Goal: Task Accomplishment & Management: Use online tool/utility

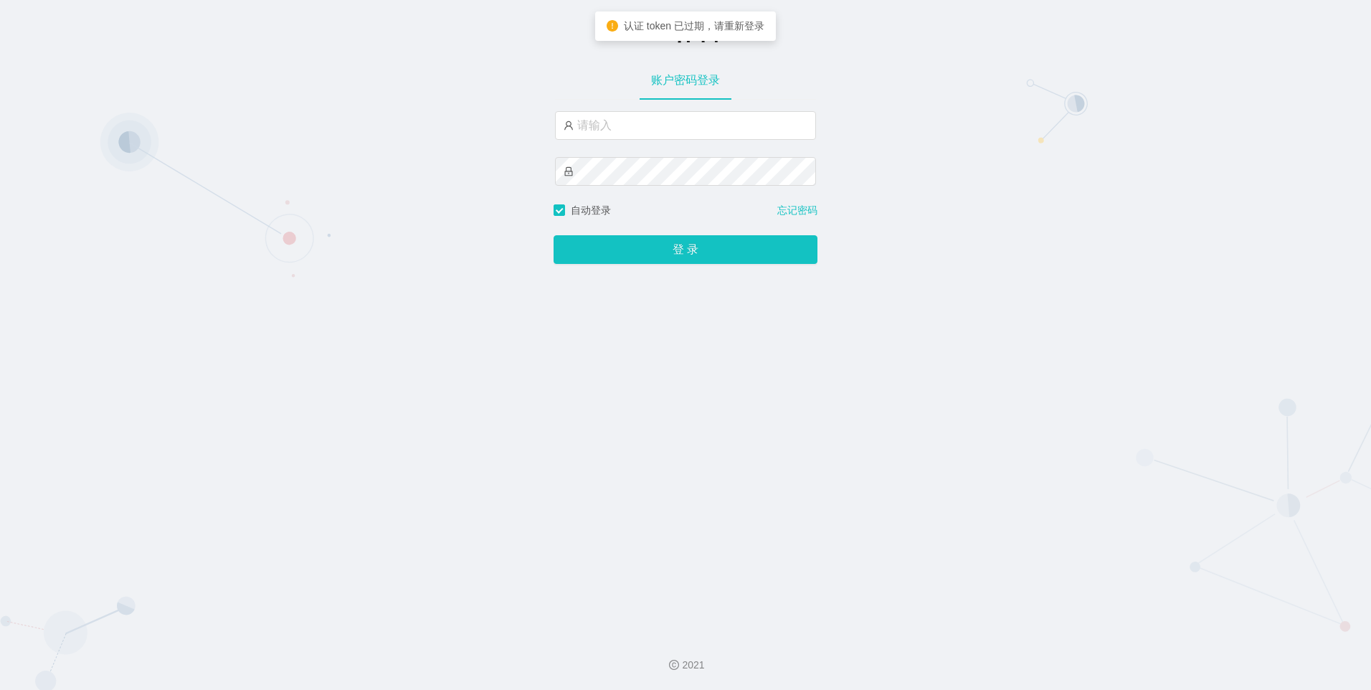
type input "admin"
click at [616, 240] on button "登 录" at bounding box center [685, 249] width 264 height 29
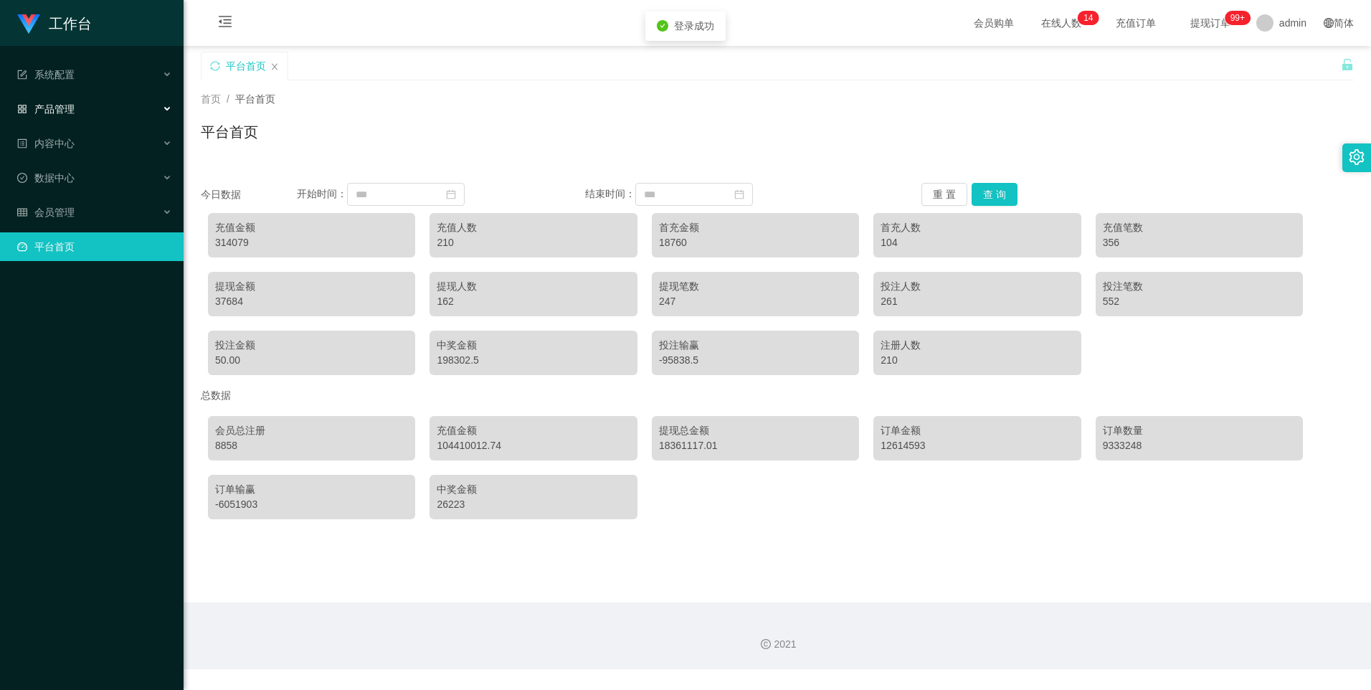
click at [52, 106] on span "产品管理" at bounding box center [45, 108] width 57 height 11
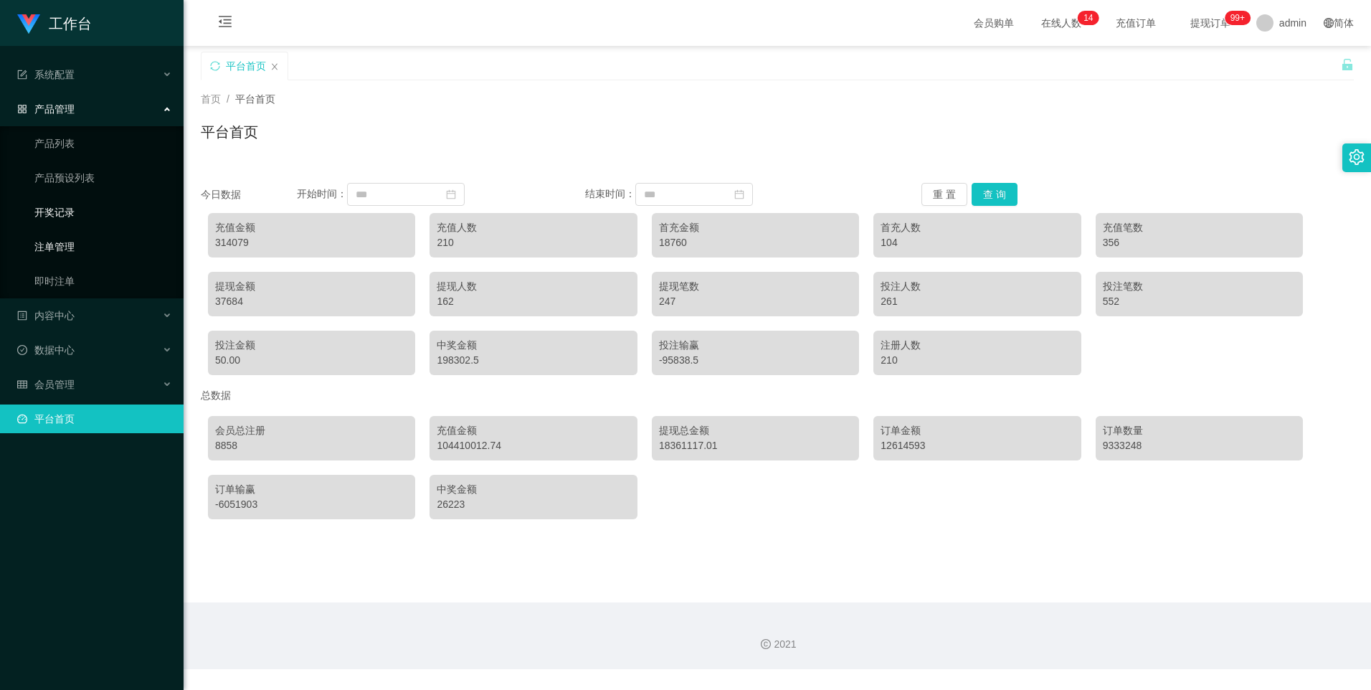
drag, startPoint x: 59, startPoint y: 252, endPoint x: 93, endPoint y: 204, distance: 58.5
click at [59, 252] on link "注单管理" at bounding box center [103, 246] width 138 height 29
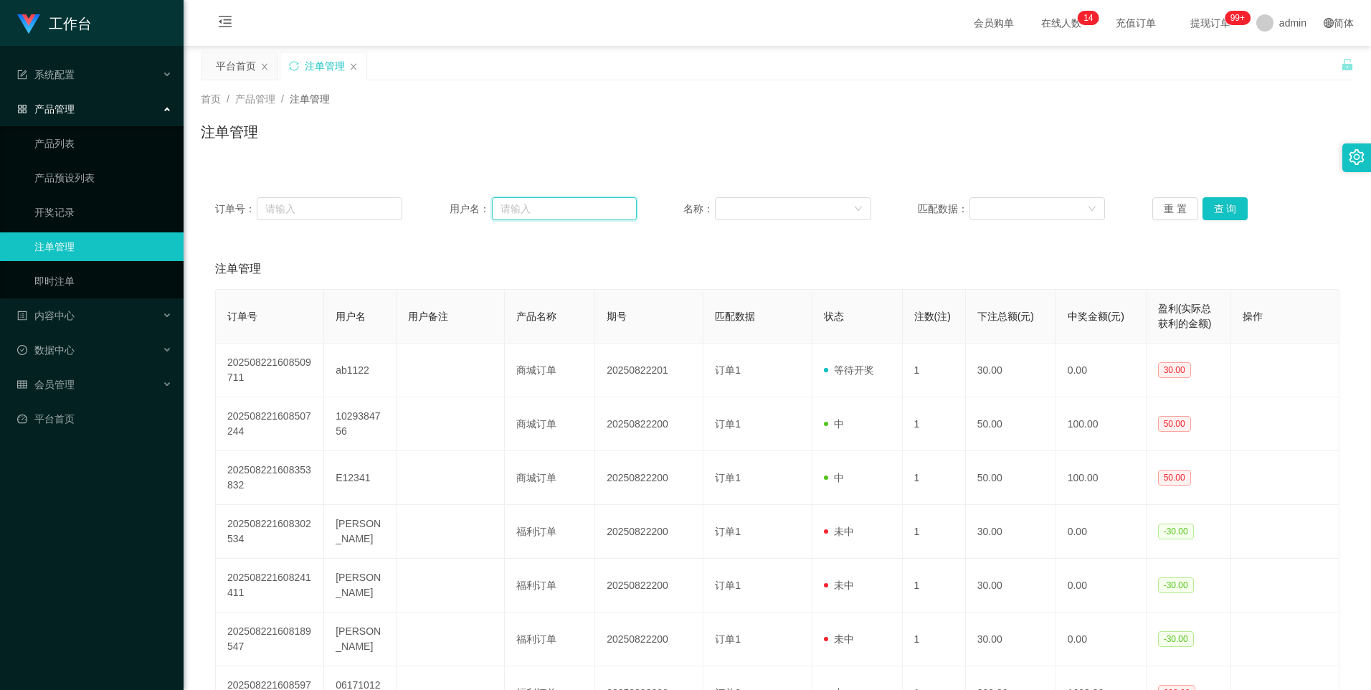
click at [602, 211] on input "text" at bounding box center [564, 208] width 145 height 23
click at [574, 206] on input "text" at bounding box center [564, 208] width 145 height 23
click at [541, 208] on input "text" at bounding box center [564, 208] width 145 height 23
click at [571, 211] on input "text" at bounding box center [564, 208] width 145 height 23
click at [560, 209] on input "text" at bounding box center [564, 208] width 145 height 23
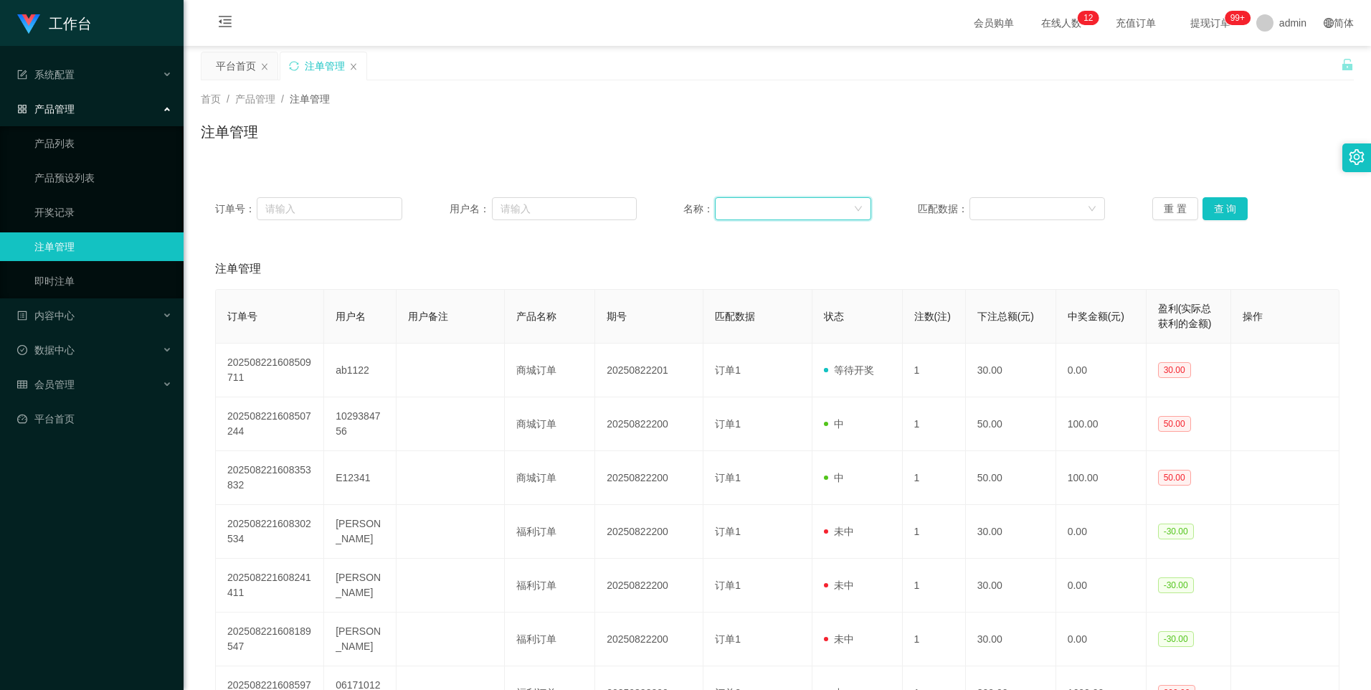
click at [757, 216] on div at bounding box center [787, 209] width 129 height 22
click at [557, 209] on input "text" at bounding box center [564, 208] width 145 height 23
click at [547, 203] on input "text" at bounding box center [564, 208] width 145 height 23
click at [548, 218] on input "text" at bounding box center [564, 208] width 145 height 23
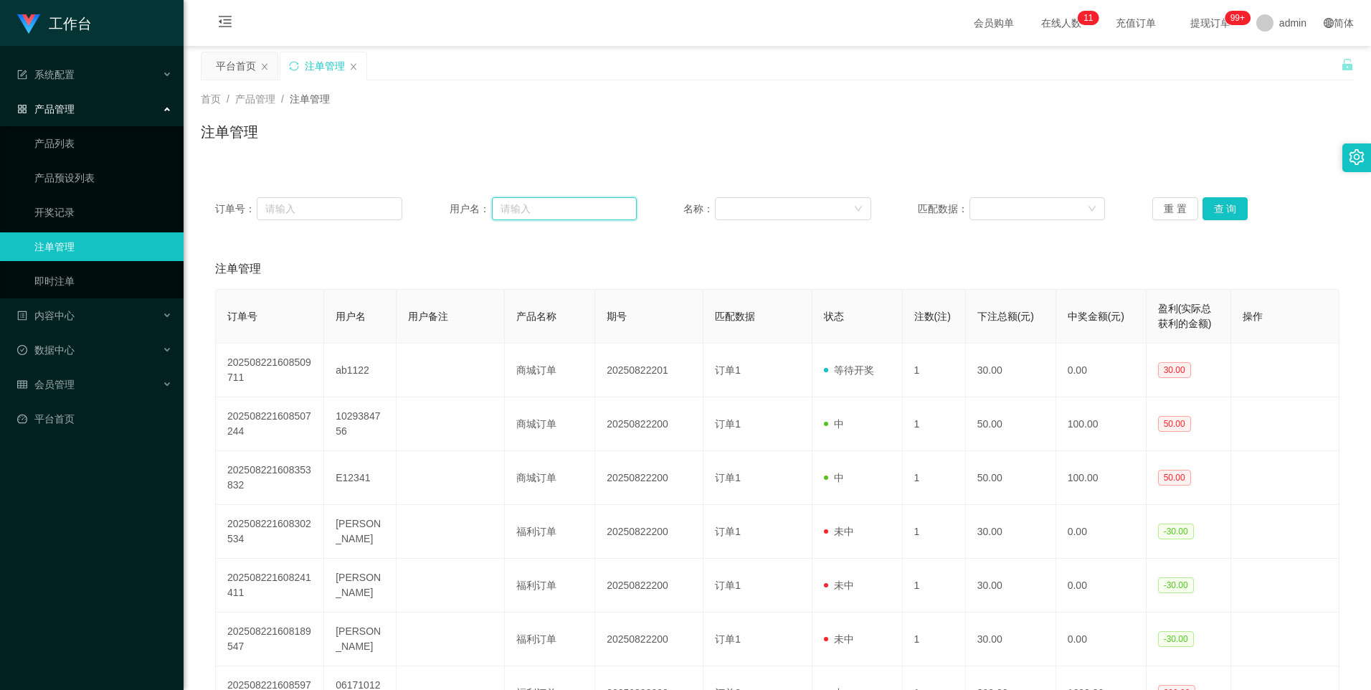
click at [548, 219] on input "text" at bounding box center [564, 208] width 145 height 23
